Goal: Check status: Check status

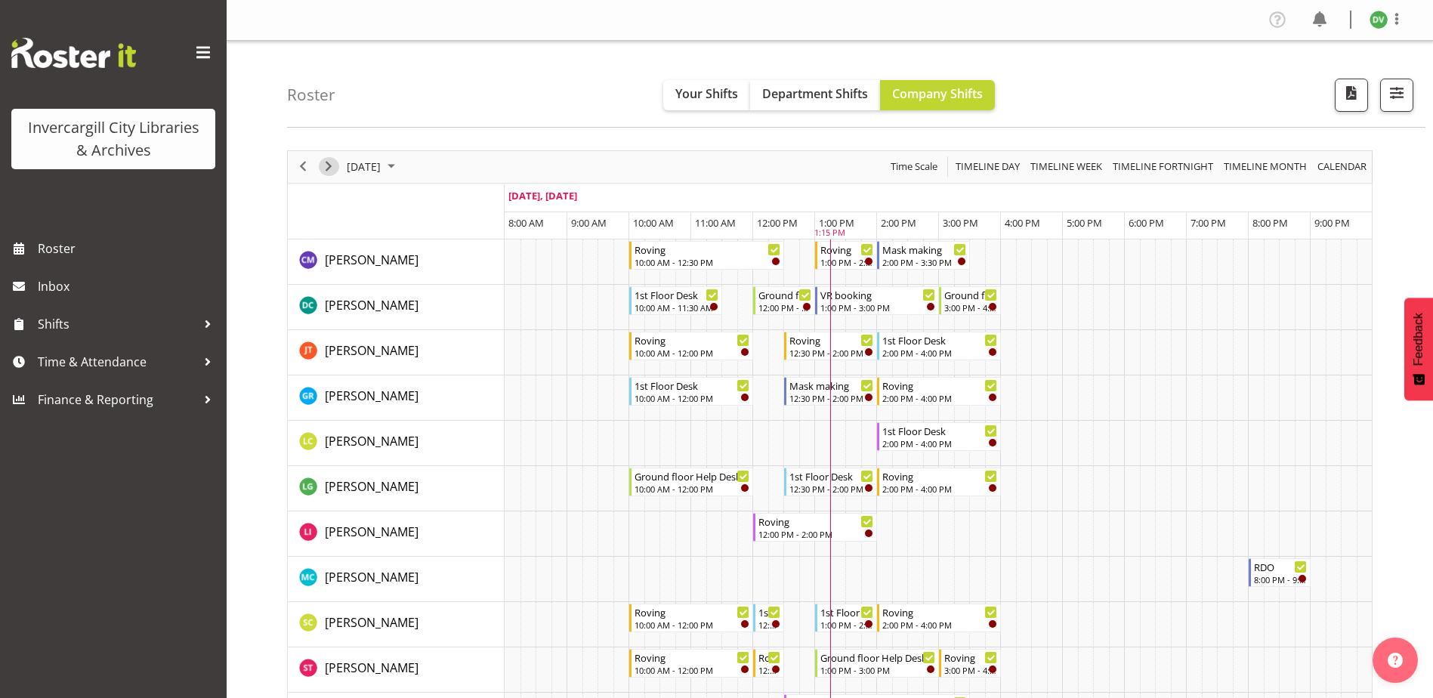
click at [329, 166] on span "Next" at bounding box center [328, 166] width 18 height 19
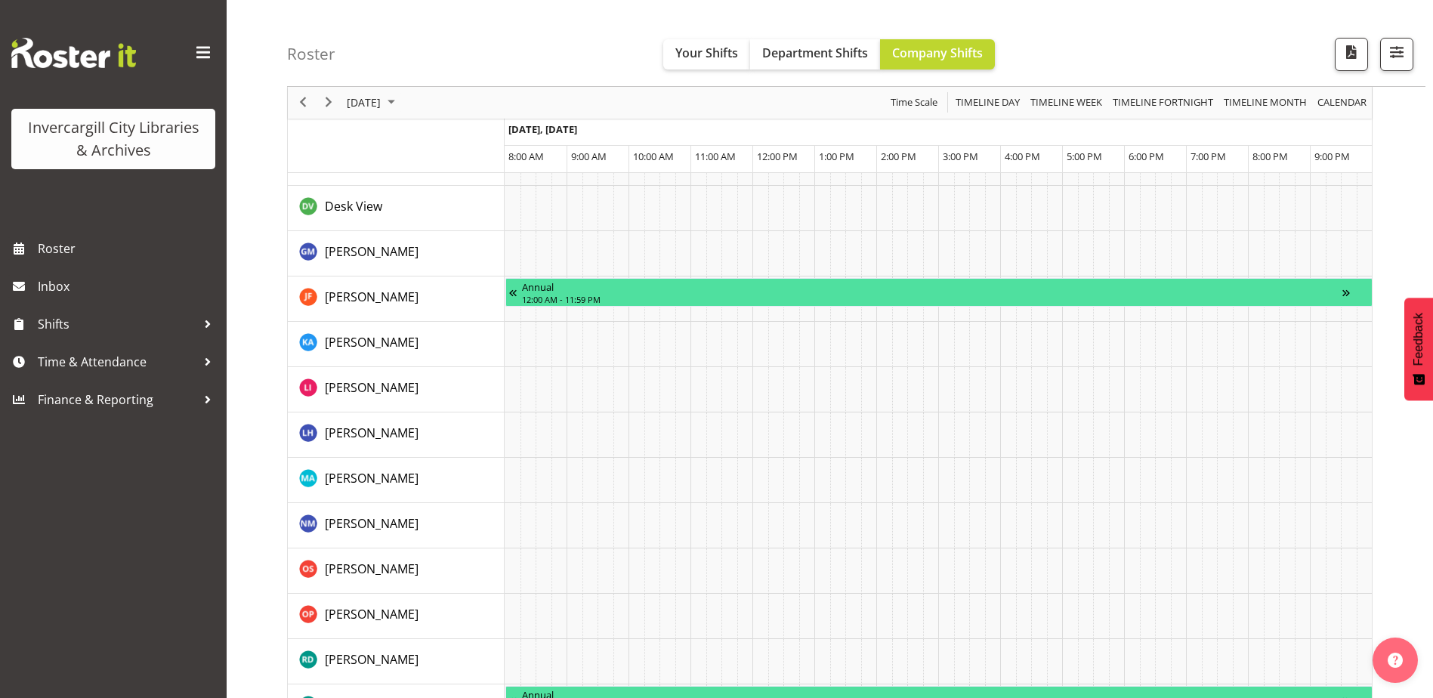
scroll to position [1362, 0]
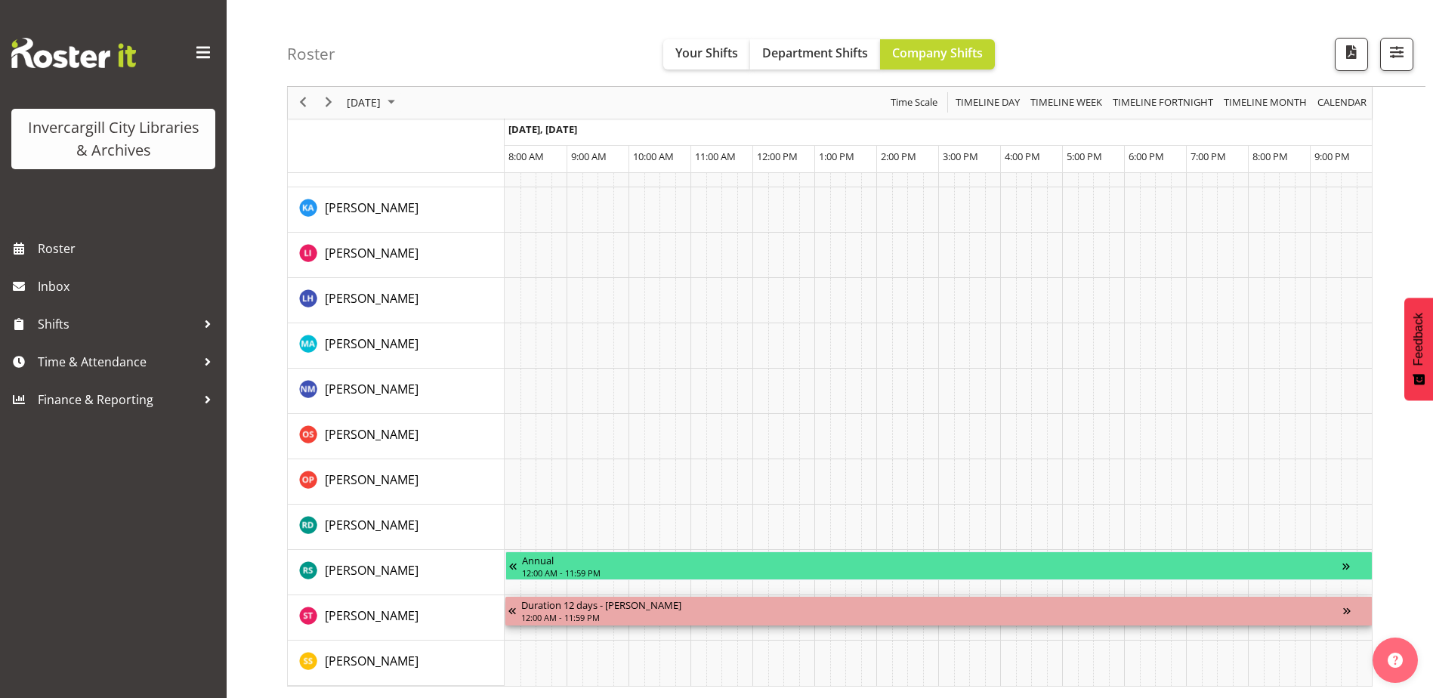
click at [600, 611] on div "12:00 AM - 11:59 PM" at bounding box center [932, 617] width 822 height 12
click at [598, 611] on div "12:00 AM - 11:59 PM" at bounding box center [932, 617] width 822 height 12
click at [551, 597] on div "Duration 12 days - Saniya Thompson" at bounding box center [932, 604] width 822 height 15
click at [532, 597] on div "Duration 12 days - Saniya Thompson" at bounding box center [932, 604] width 822 height 15
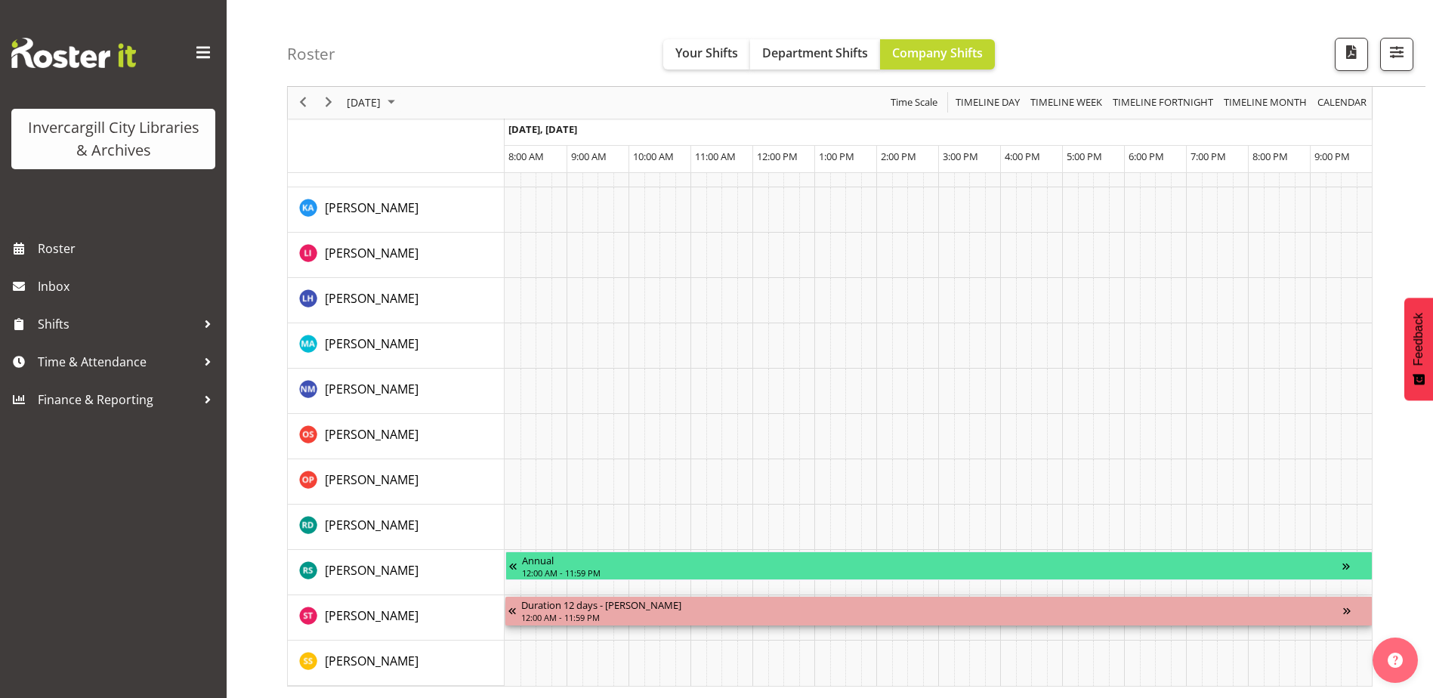
click at [522, 598] on div "Duration 12 days - Saniya Thompson" at bounding box center [932, 604] width 822 height 15
click at [552, 597] on div "Duration 12 days - Saniya Thompson" at bounding box center [932, 604] width 822 height 15
click at [545, 598] on div "Duration 12 days - Saniya Thompson" at bounding box center [932, 604] width 822 height 15
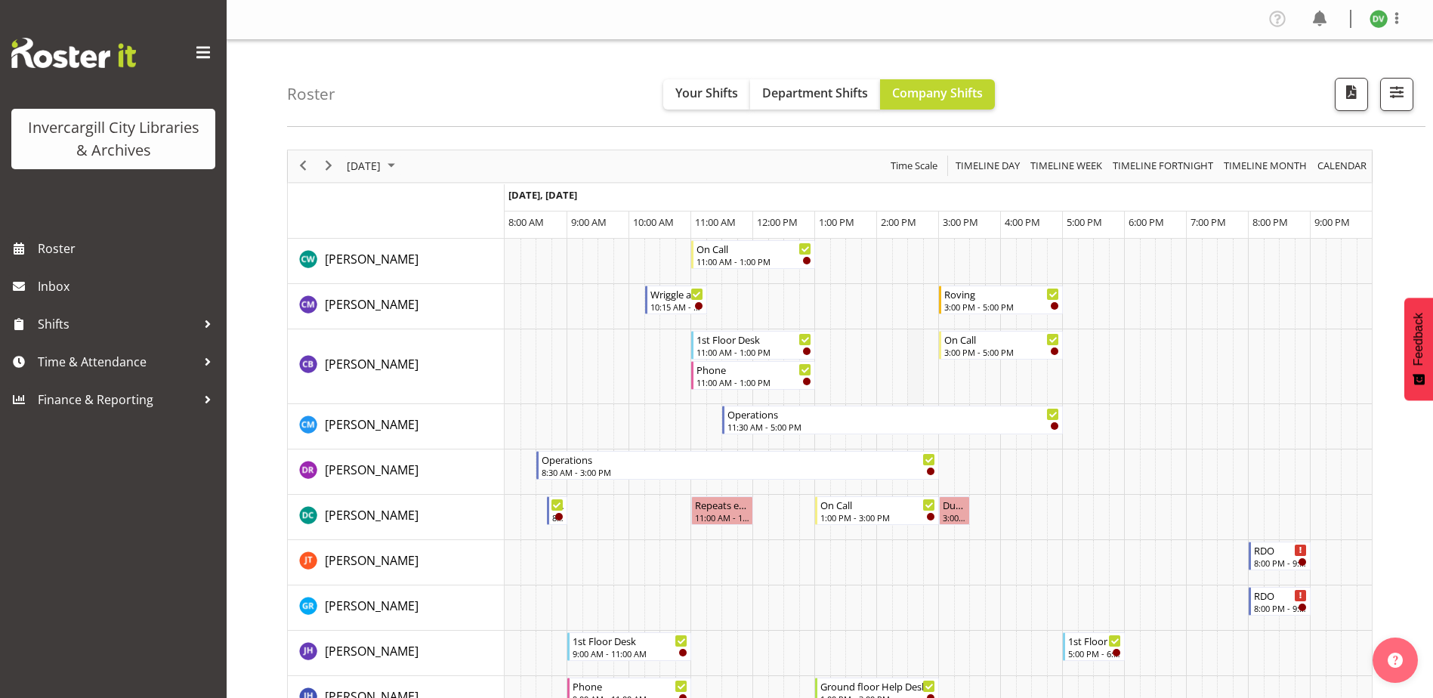
scroll to position [0, 0]
click at [329, 162] on span "Next" at bounding box center [328, 166] width 18 height 19
